Goal: Task Accomplishment & Management: Manage account settings

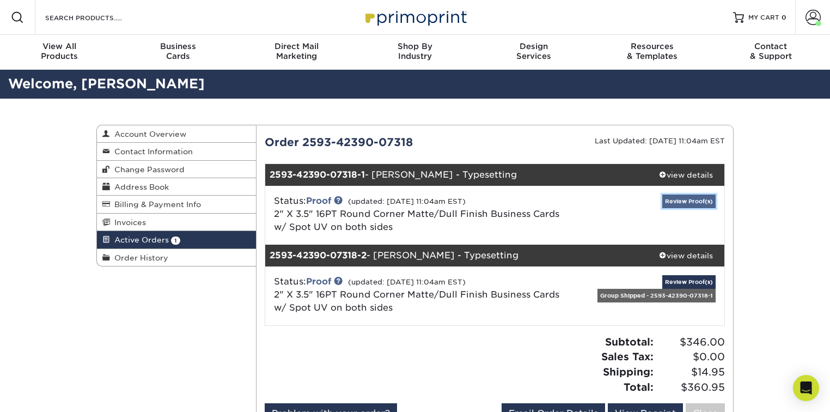
click at [680, 204] on link "Review Proof(s)" at bounding box center [688, 201] width 53 height 14
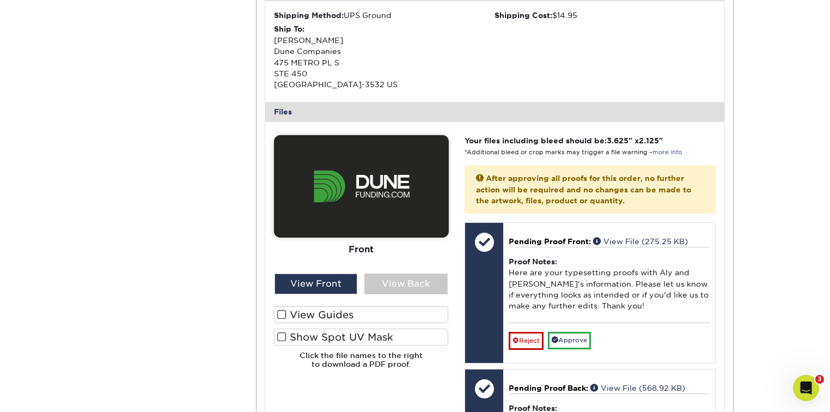
scroll to position [436, 0]
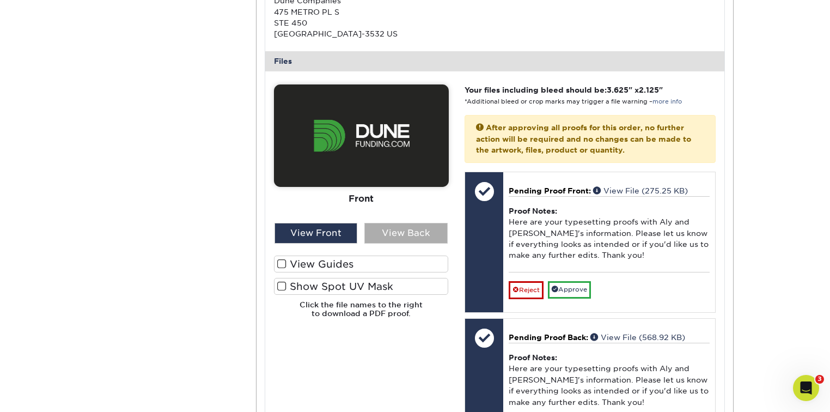
click at [396, 242] on div "View Back" at bounding box center [405, 233] width 83 height 21
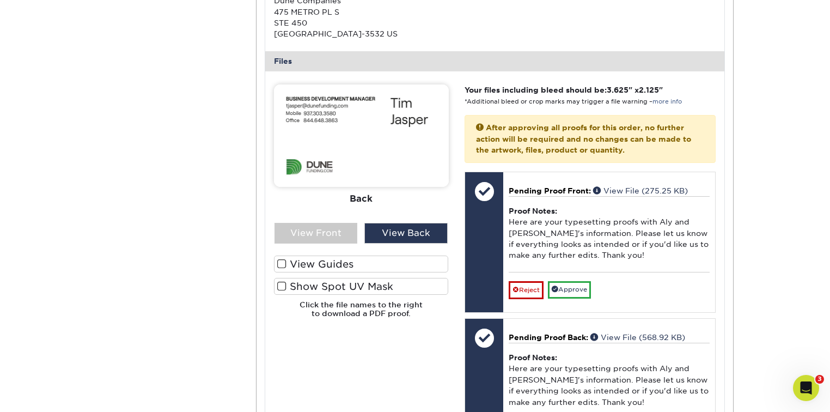
click at [333, 264] on label "View Guides" at bounding box center [361, 263] width 175 height 17
click at [0, 0] on input "View Guides" at bounding box center [0, 0] width 0 height 0
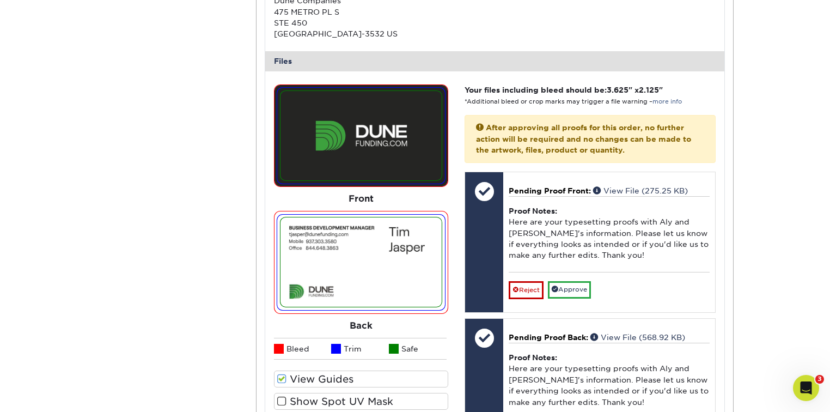
click at [337, 394] on label "Show Spot UV Mask" at bounding box center [361, 401] width 175 height 17
click at [0, 0] on input "Show Spot UV Mask" at bounding box center [0, 0] width 0 height 0
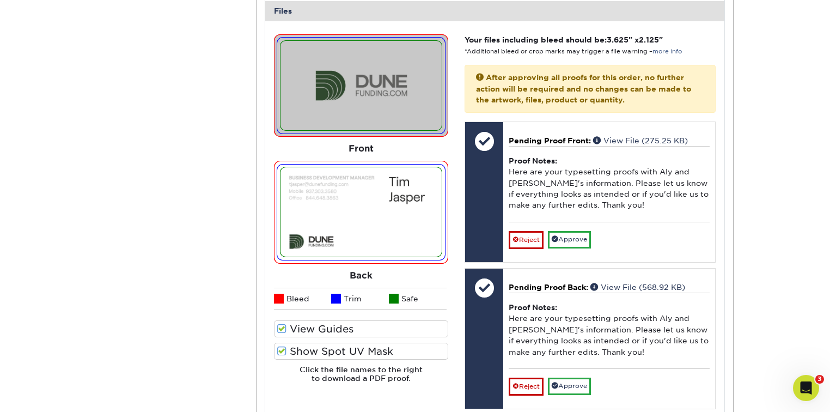
scroll to position [479, 0]
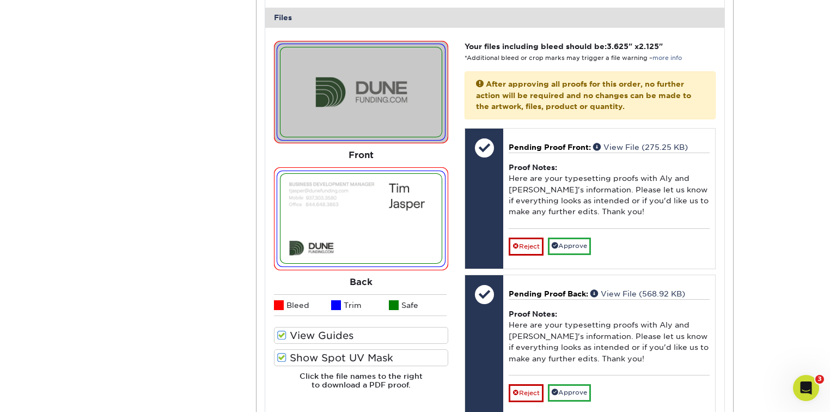
click at [338, 357] on label "Show Spot UV Mask" at bounding box center [361, 357] width 175 height 17
click at [0, 0] on input "Show Spot UV Mask" at bounding box center [0, 0] width 0 height 0
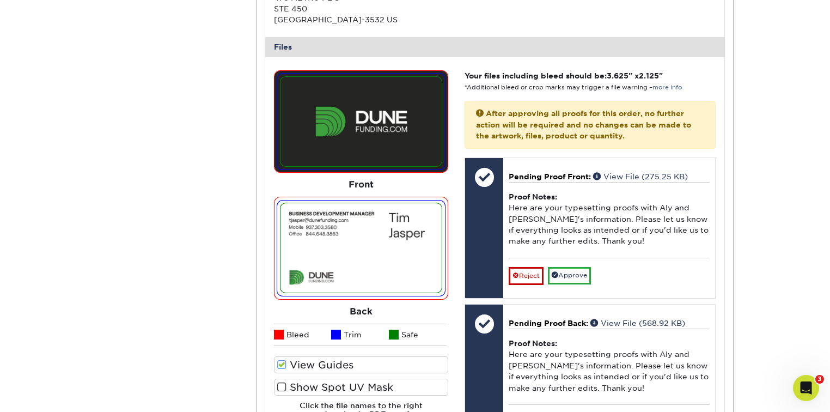
scroll to position [523, 0]
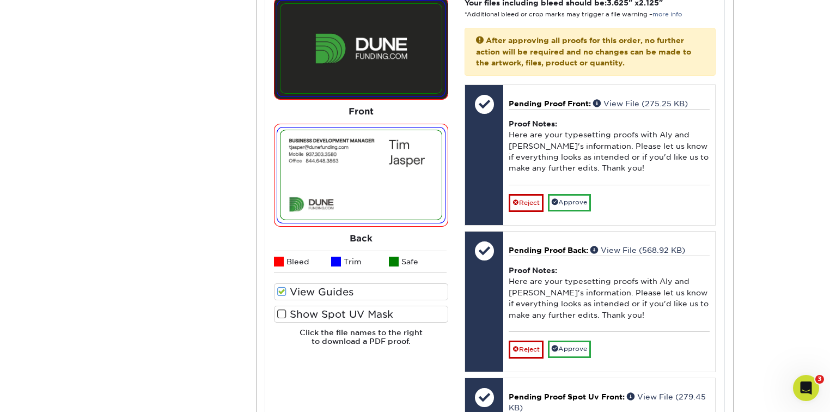
click at [359, 309] on label "Show Spot UV Mask" at bounding box center [361, 314] width 175 height 17
click at [0, 0] on input "Show Spot UV Mask" at bounding box center [0, 0] width 0 height 0
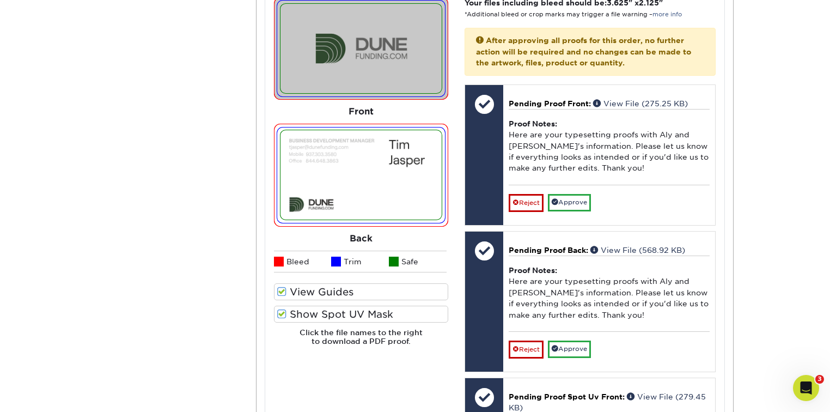
click at [359, 309] on label "Show Spot UV Mask" at bounding box center [361, 314] width 175 height 17
click at [0, 0] on input "Show Spot UV Mask" at bounding box center [0, 0] width 0 height 0
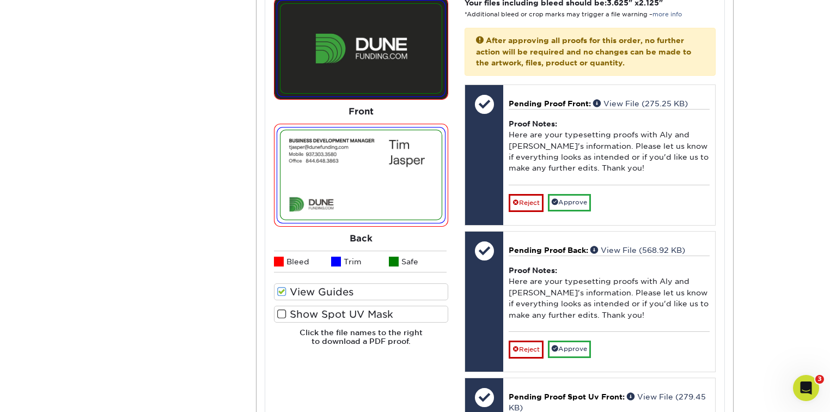
click at [359, 309] on label "Show Spot UV Mask" at bounding box center [361, 314] width 175 height 17
click at [0, 0] on input "Show Spot UV Mask" at bounding box center [0, 0] width 0 height 0
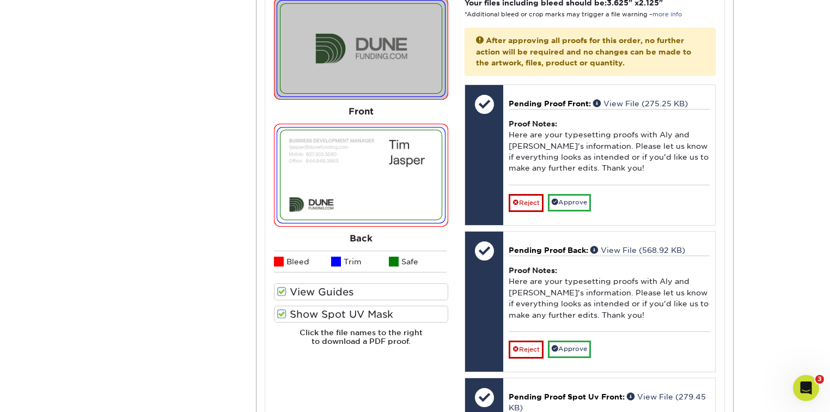
click at [359, 309] on label "Show Spot UV Mask" at bounding box center [361, 314] width 175 height 17
click at [0, 0] on input "Show Spot UV Mask" at bounding box center [0, 0] width 0 height 0
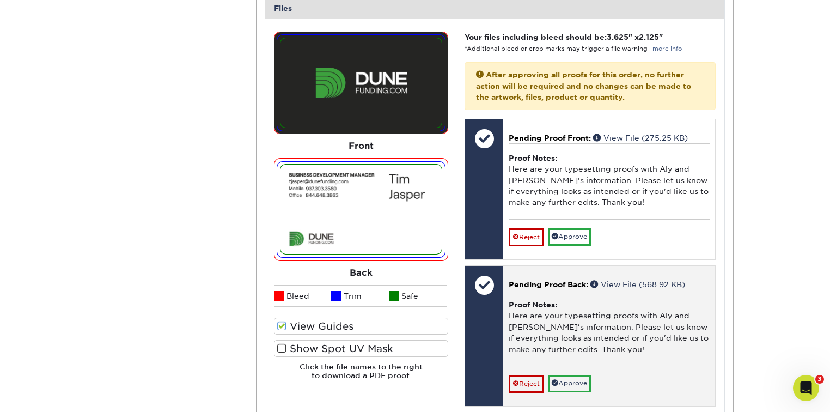
scroll to position [436, 0]
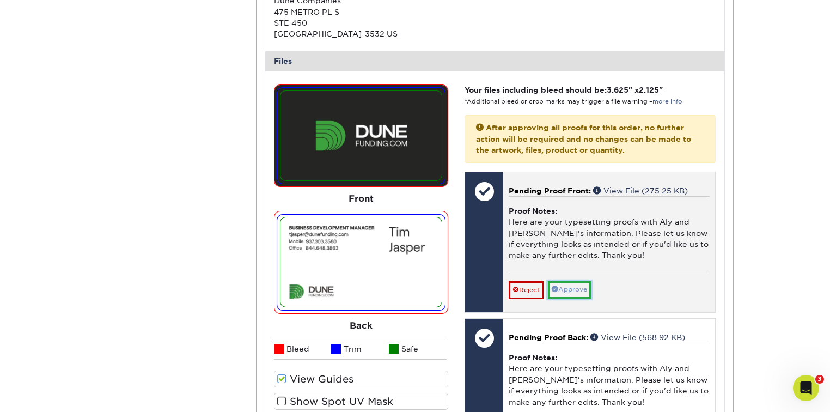
click at [569, 291] on link "Approve" at bounding box center [569, 289] width 43 height 17
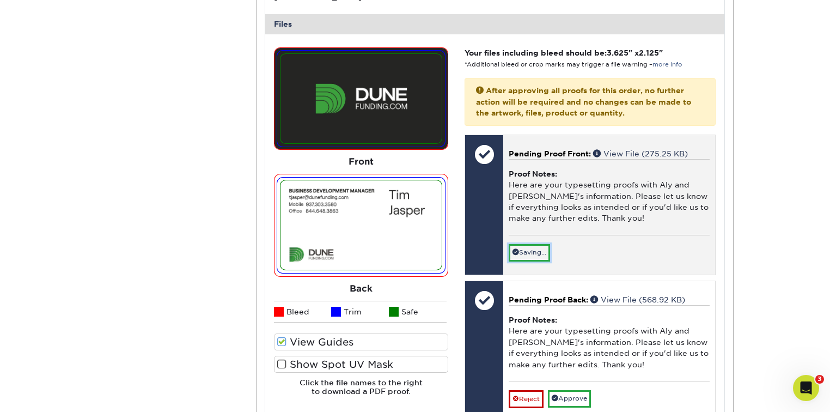
scroll to position [610, 0]
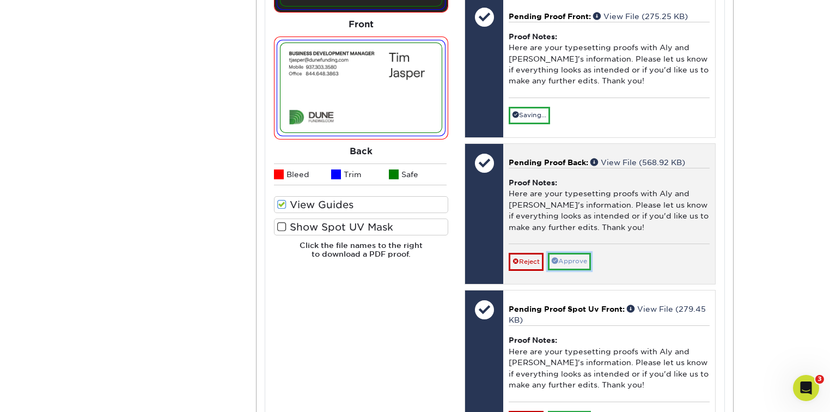
click at [577, 253] on link "Approve" at bounding box center [569, 261] width 43 height 17
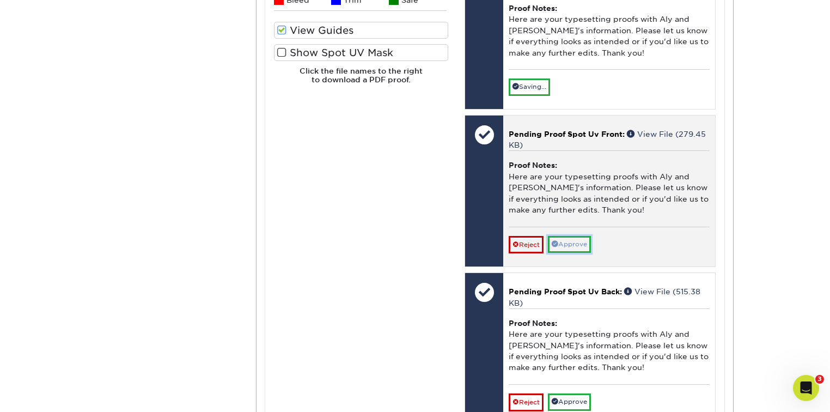
click at [577, 241] on link "Approve" at bounding box center [569, 244] width 43 height 17
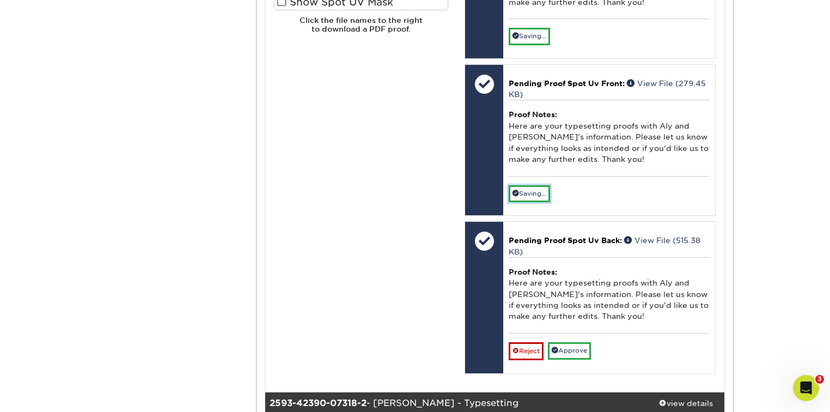
scroll to position [1002, 0]
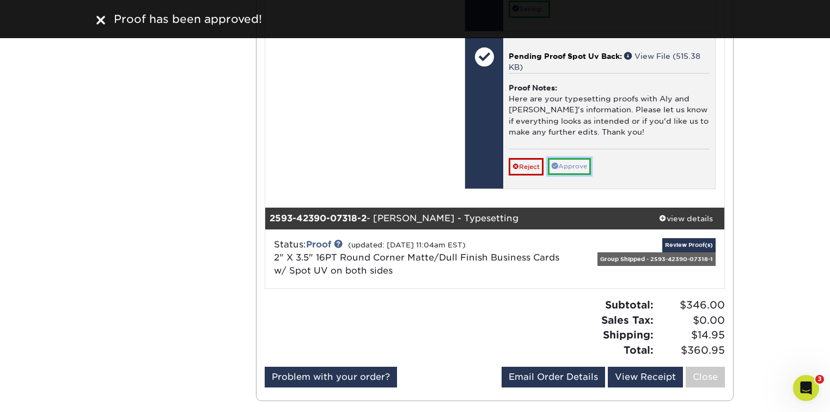
click at [564, 162] on link "Approve" at bounding box center [569, 166] width 43 height 17
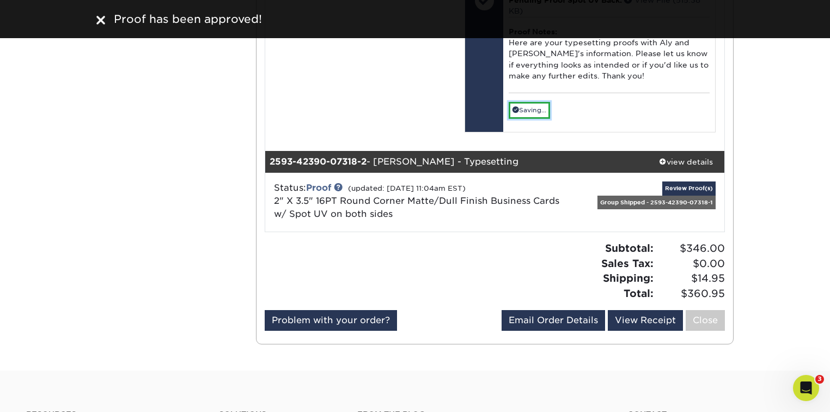
scroll to position [1133, 0]
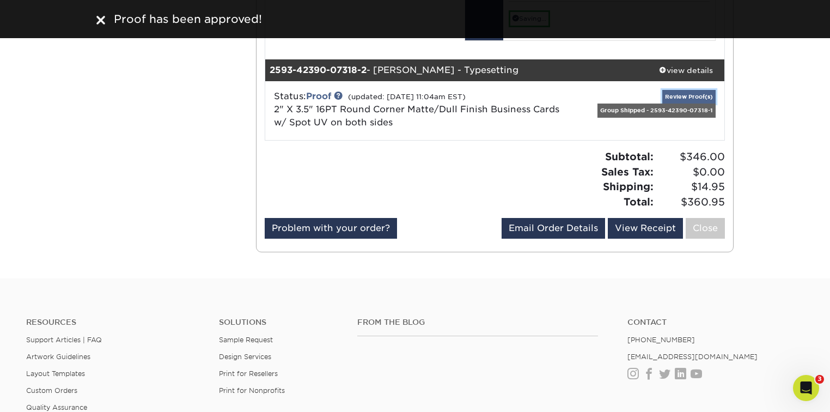
click at [689, 90] on link "Review Proof(s)" at bounding box center [688, 97] width 53 height 14
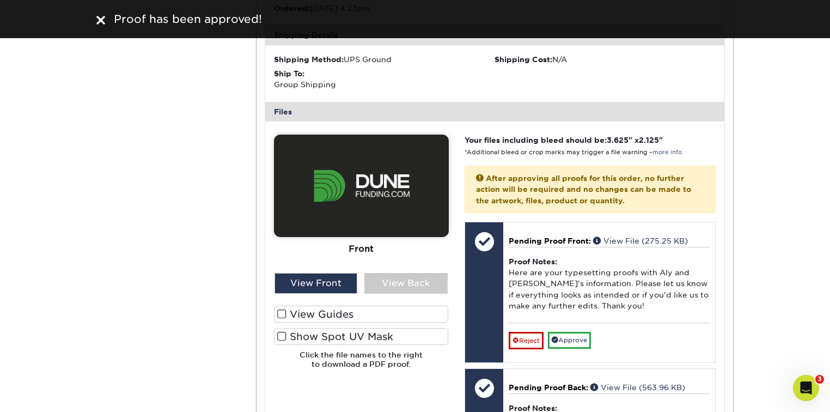
scroll to position [1333, 0]
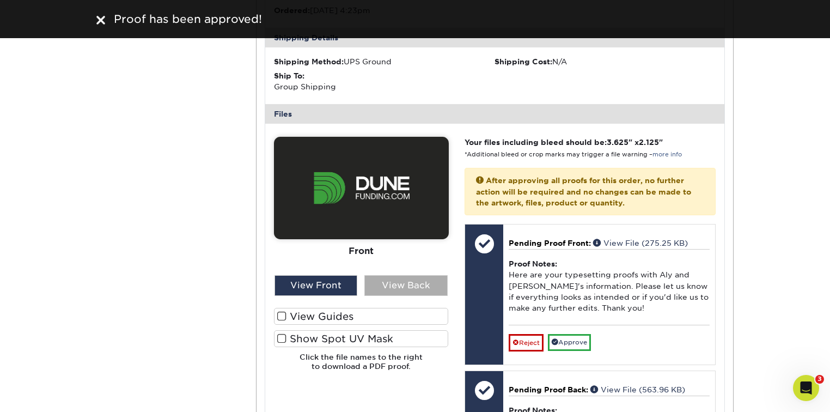
click at [379, 285] on div "View Back" at bounding box center [405, 285] width 83 height 21
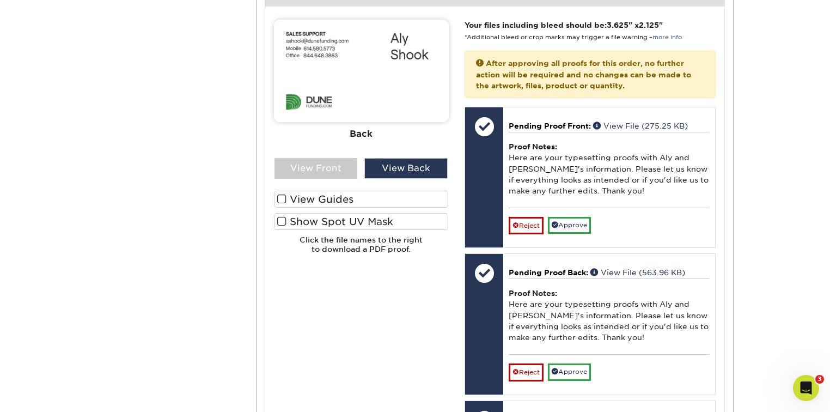
scroll to position [1376, 0]
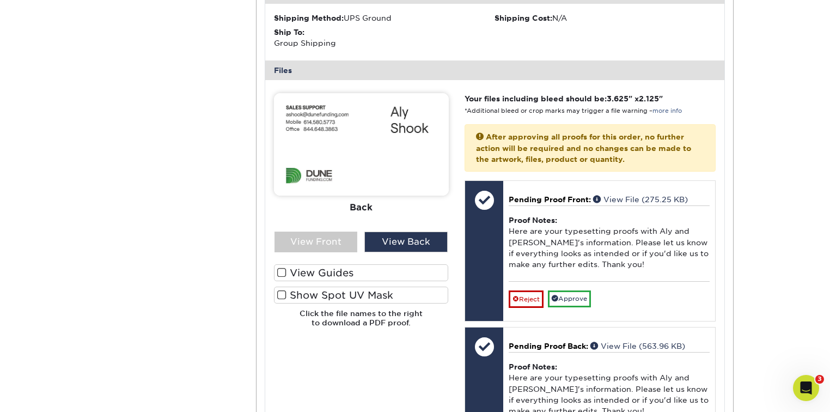
drag, startPoint x: 337, startPoint y: 274, endPoint x: 338, endPoint y: 296, distance: 21.8
click at [336, 274] on label "View Guides" at bounding box center [361, 272] width 175 height 17
click at [0, 0] on input "View Guides" at bounding box center [0, 0] width 0 height 0
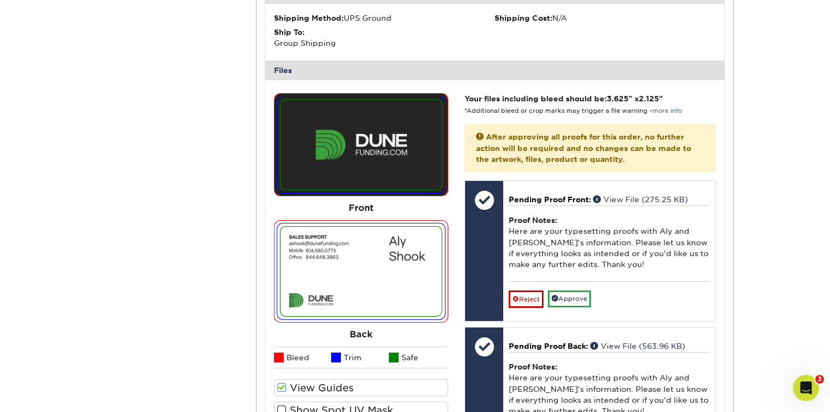
scroll to position [1463, 0]
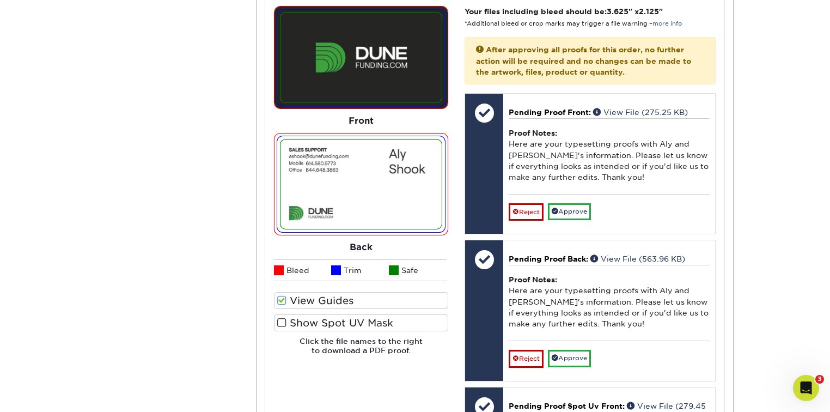
click at [341, 324] on label "Show Spot UV Mask" at bounding box center [361, 322] width 175 height 17
click at [0, 0] on input "Show Spot UV Mask" at bounding box center [0, 0] width 0 height 0
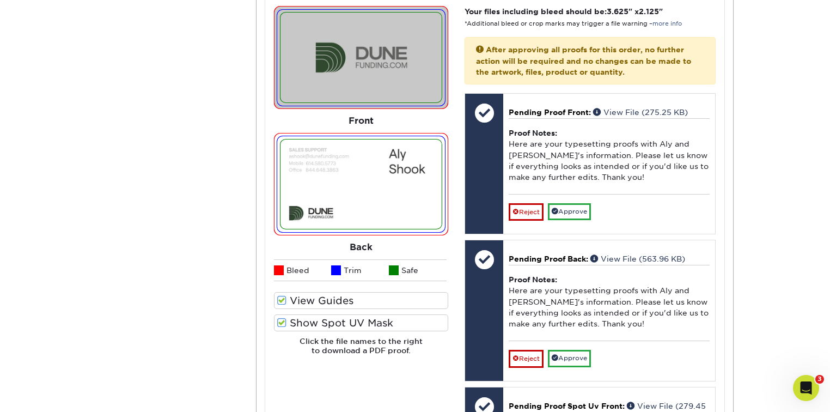
scroll to position [1507, 0]
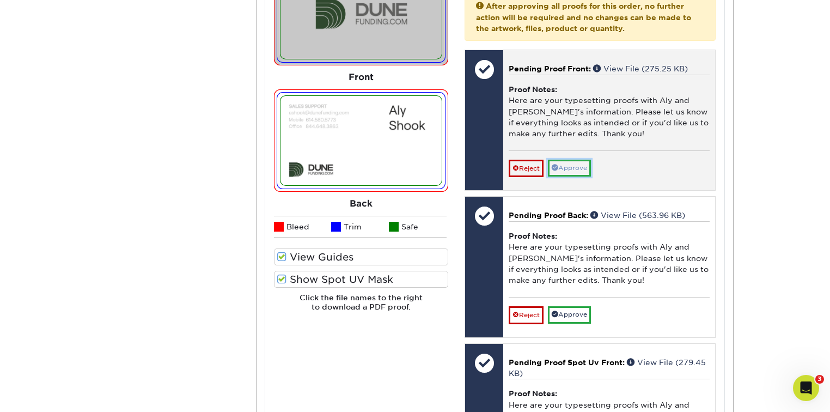
click at [590, 163] on link "Approve" at bounding box center [569, 168] width 43 height 17
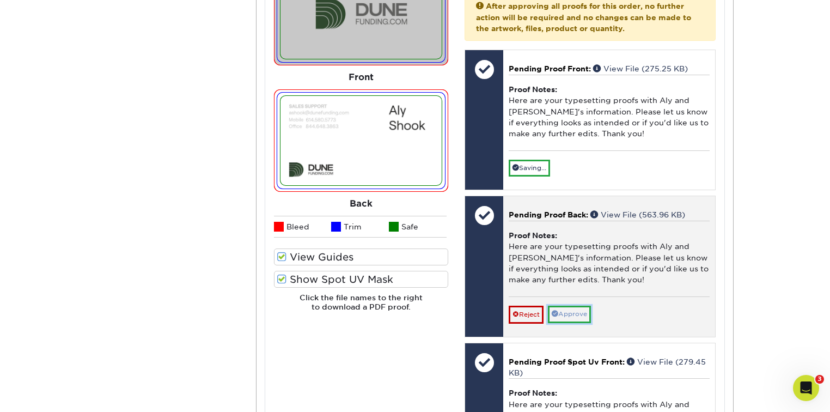
click at [583, 309] on link "Approve" at bounding box center [569, 314] width 43 height 17
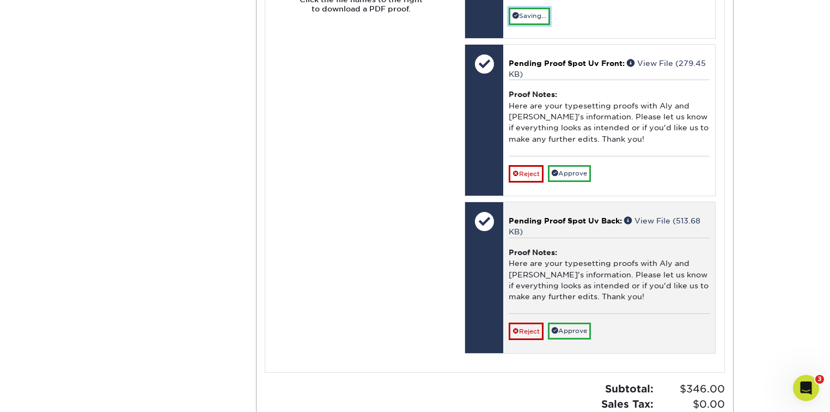
scroll to position [1812, 0]
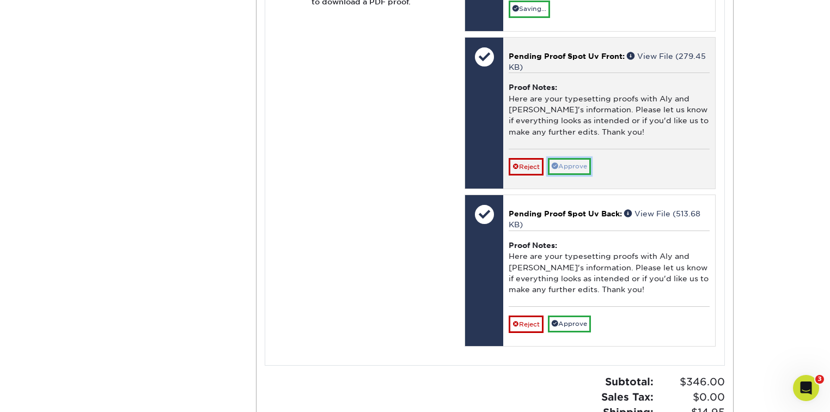
click at [581, 164] on link "Approve" at bounding box center [569, 166] width 43 height 17
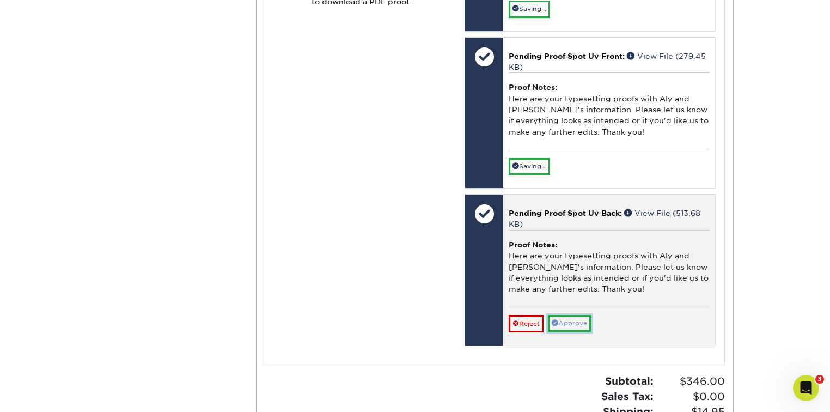
click at [577, 315] on link "Approve" at bounding box center [569, 323] width 43 height 17
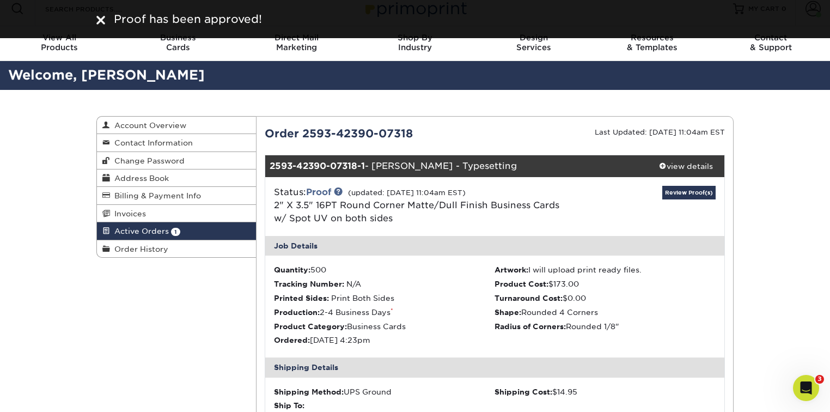
scroll to position [0, 0]
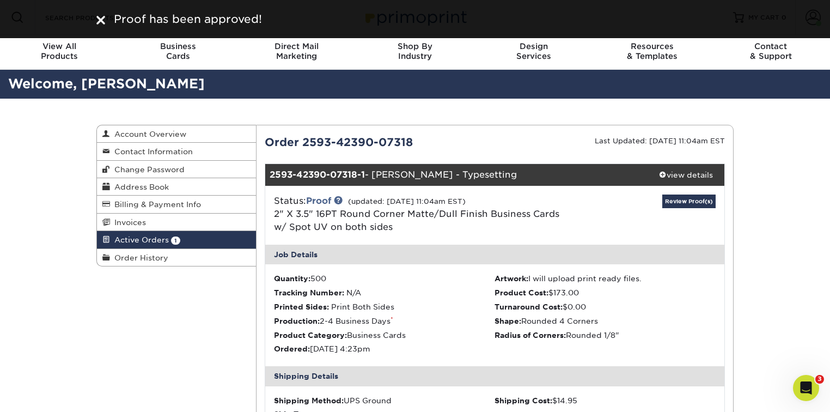
click at [156, 244] on span "Active Orders" at bounding box center [139, 239] width 59 height 9
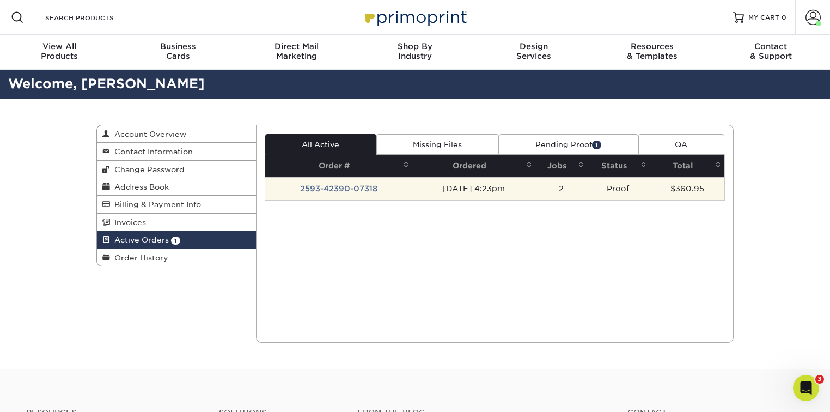
click at [350, 194] on td "2593-42390-07318" at bounding box center [339, 188] width 148 height 23
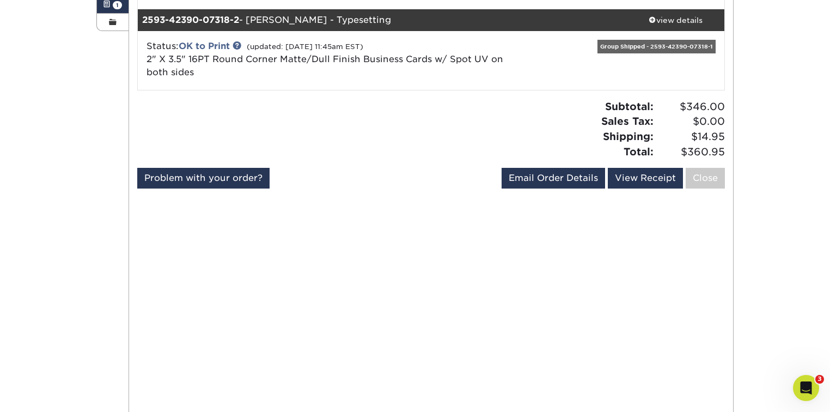
scroll to position [87, 0]
